Goal: Book appointment/travel/reservation

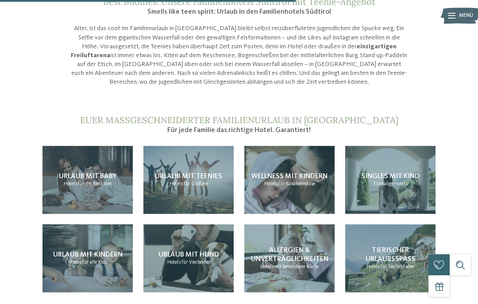
scroll to position [686, 0]
click at [199, 168] on div "Urlaub mit Teenies Hotels für Größere" at bounding box center [188, 180] width 90 height 68
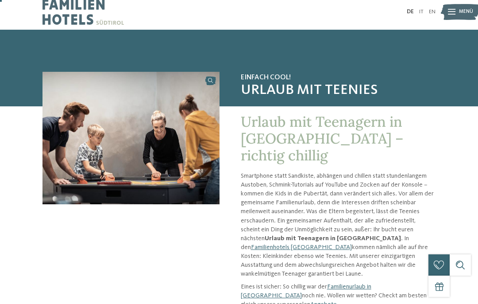
scroll to position [4, 0]
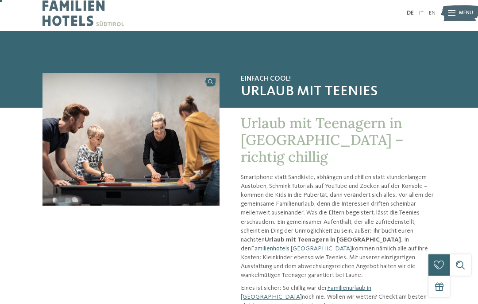
click at [352, 245] on link "Familienhotels [GEOGRAPHIC_DATA]" at bounding box center [301, 248] width 101 height 6
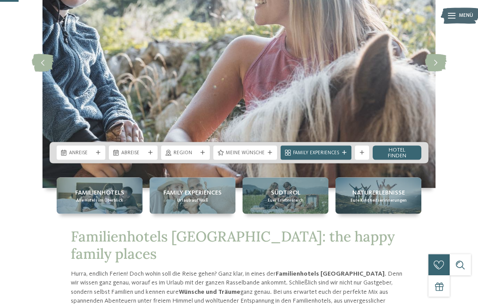
scroll to position [114, 0]
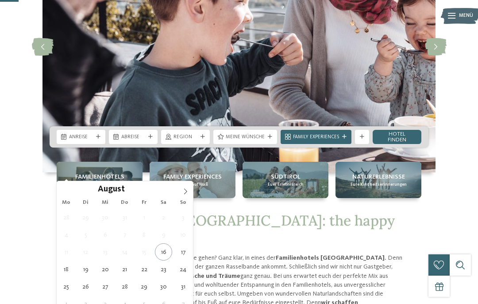
click at [184, 187] on span at bounding box center [185, 188] width 15 height 15
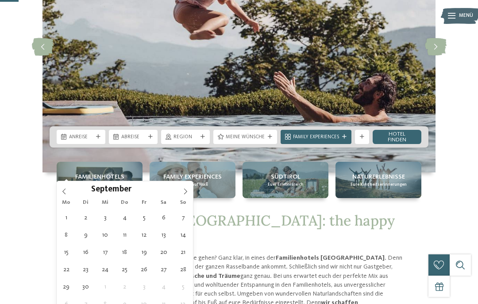
click at [186, 189] on icon at bounding box center [185, 191] width 6 height 6
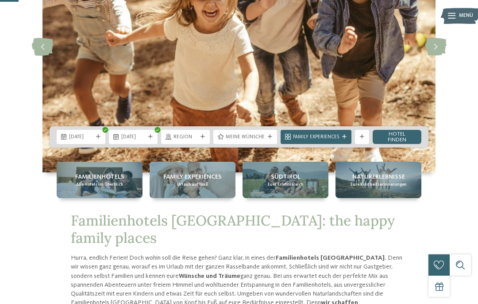
click at [72, 141] on span "[DATE]" at bounding box center [81, 137] width 24 height 7
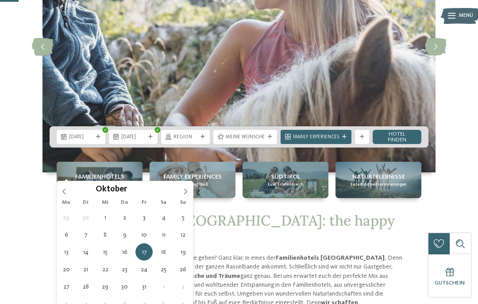
type div "[DATE]"
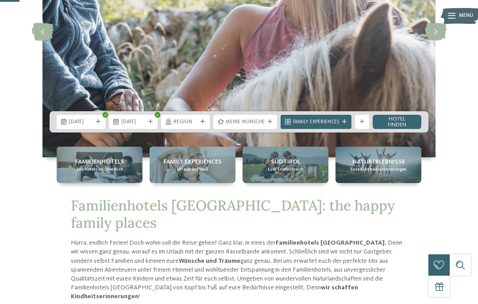
scroll to position [131, 0]
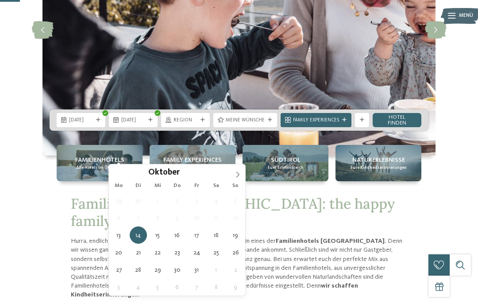
type div "[DATE]"
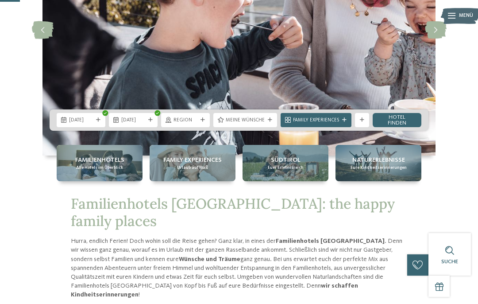
click at [186, 124] on span "Region" at bounding box center [186, 120] width 24 height 7
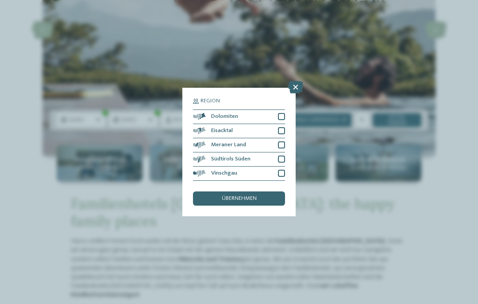
click at [282, 170] on div at bounding box center [281, 173] width 7 height 7
click at [280, 152] on div "Südtirols Süden" at bounding box center [239, 159] width 92 height 14
click at [282, 124] on div "Eisacktal" at bounding box center [239, 131] width 92 height 14
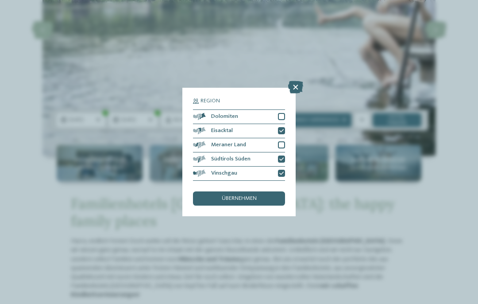
click at [282, 113] on div at bounding box center [281, 116] width 7 height 7
click at [282, 141] on div at bounding box center [281, 144] width 7 height 7
click at [229, 196] on span "übernehmen" at bounding box center [239, 199] width 35 height 6
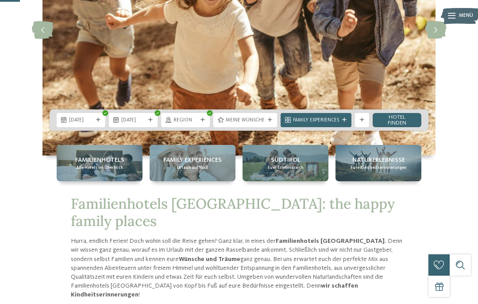
click at [259, 124] on span "Meine Wünsche" at bounding box center [245, 120] width 39 height 7
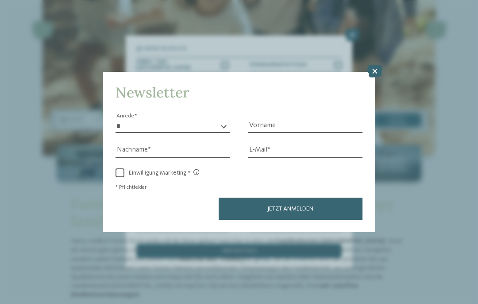
click at [380, 65] on icon at bounding box center [374, 71] width 15 height 12
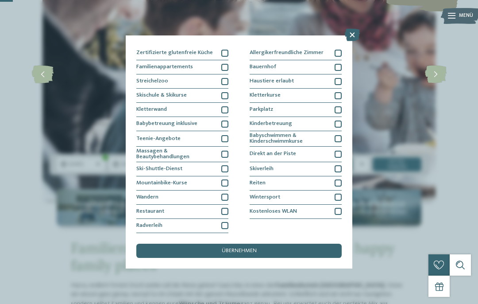
scroll to position [122, 0]
click at [338, 205] on div "Kostenloses WLAN" at bounding box center [296, 212] width 92 height 14
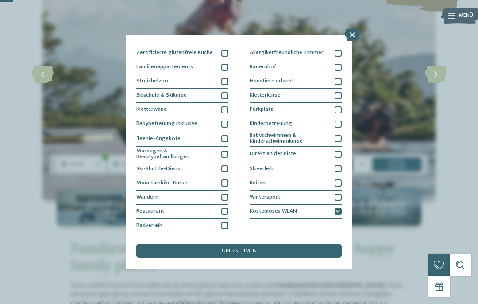
click at [227, 208] on div at bounding box center [224, 211] width 7 height 7
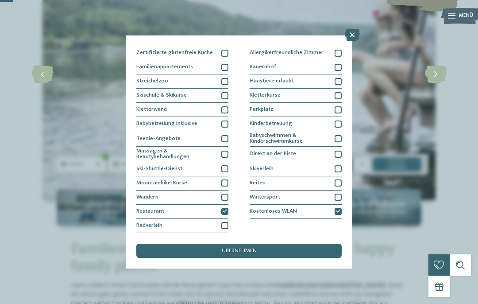
click at [222, 135] on div at bounding box center [224, 138] width 7 height 7
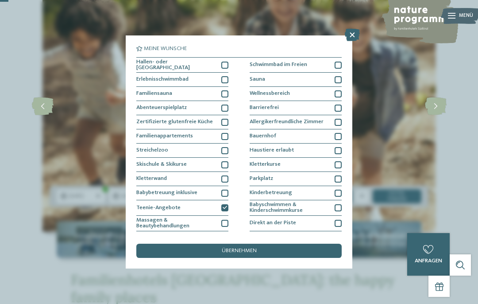
scroll to position [0, 0]
click at [341, 92] on div at bounding box center [338, 93] width 7 height 7
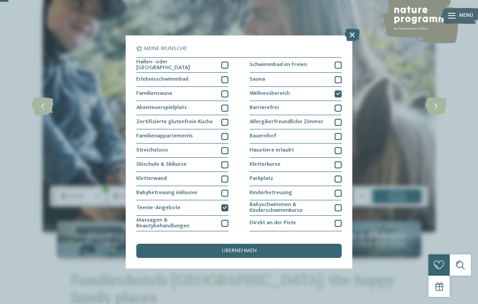
click at [337, 77] on div at bounding box center [338, 79] width 7 height 7
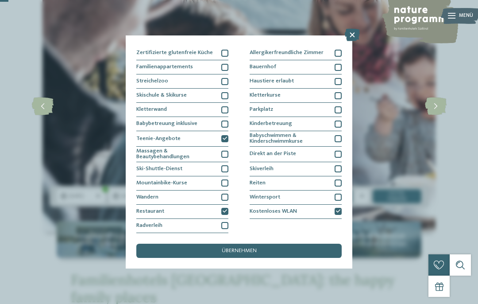
scroll to position [107, 0]
click at [243, 243] on div "übernehmen" at bounding box center [238, 250] width 205 height 14
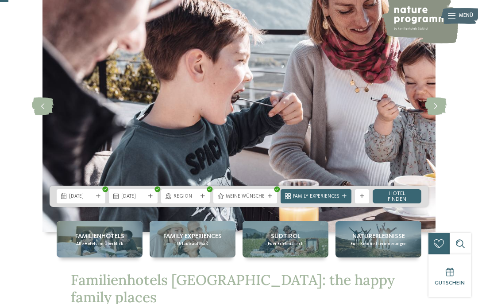
click at [395, 203] on link "Hotel finden" at bounding box center [397, 196] width 49 height 14
